Goal: Information Seeking & Learning: Understand process/instructions

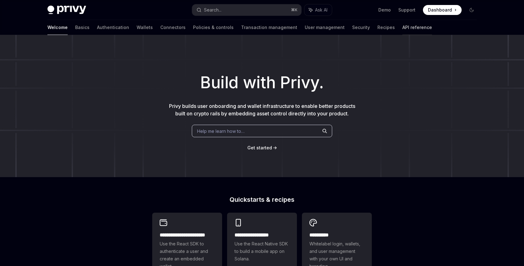
click at [402, 26] on link "API reference" at bounding box center [417, 27] width 30 height 15
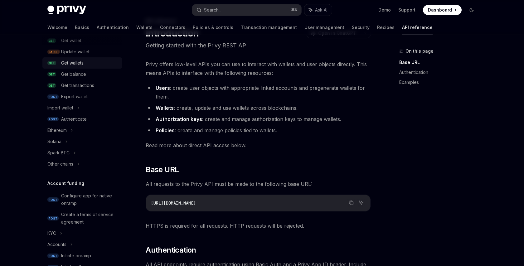
scroll to position [90, 0]
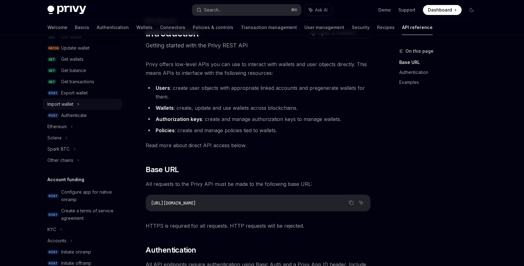
click at [77, 104] on div "Import wallet" at bounding box center [82, 103] width 80 height 11
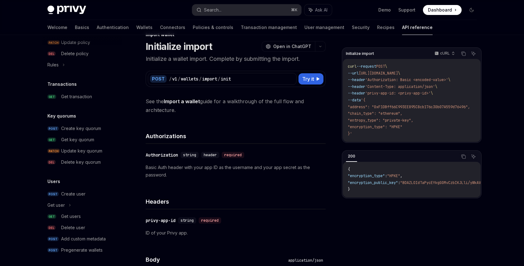
scroll to position [401, 0]
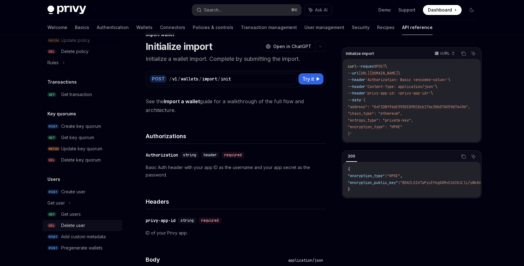
click at [79, 227] on div "Delete user" at bounding box center [73, 225] width 24 height 7
type textarea "*"
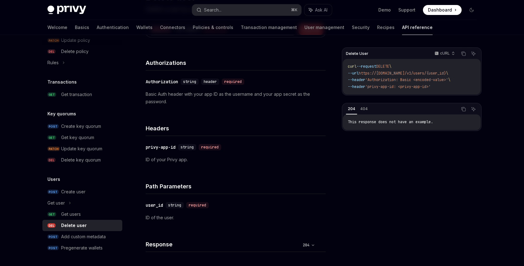
scroll to position [71, 0]
